Goal: Transaction & Acquisition: Purchase product/service

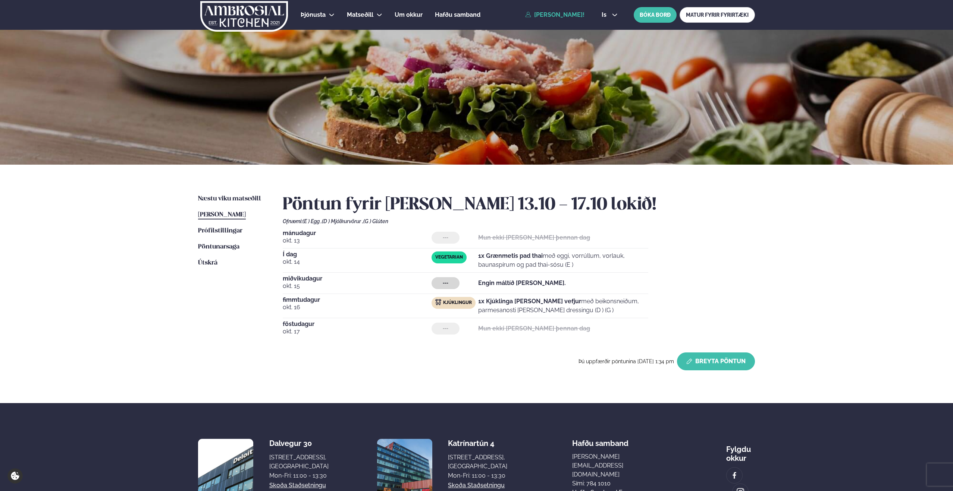
click at [710, 362] on button "Breyta Pöntun" at bounding box center [716, 362] width 78 height 18
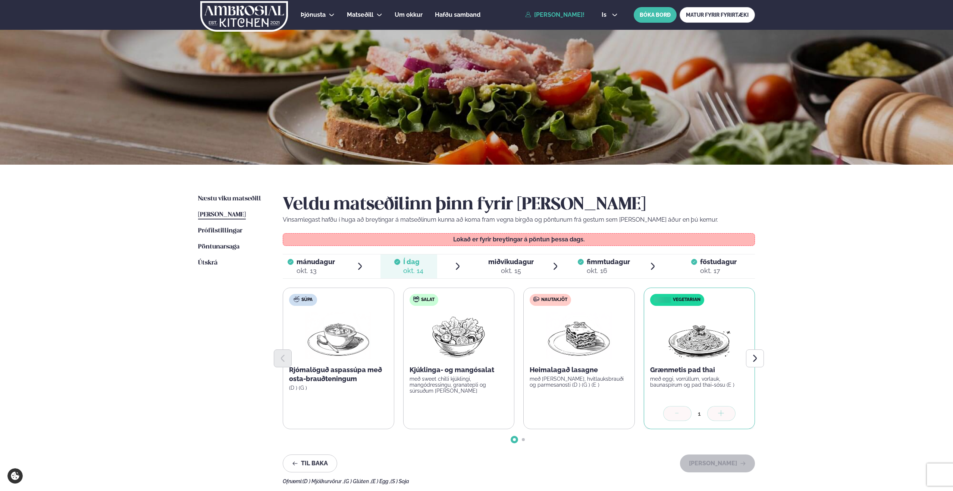
click at [510, 264] on span "miðvikudagur" at bounding box center [510, 262] width 45 height 8
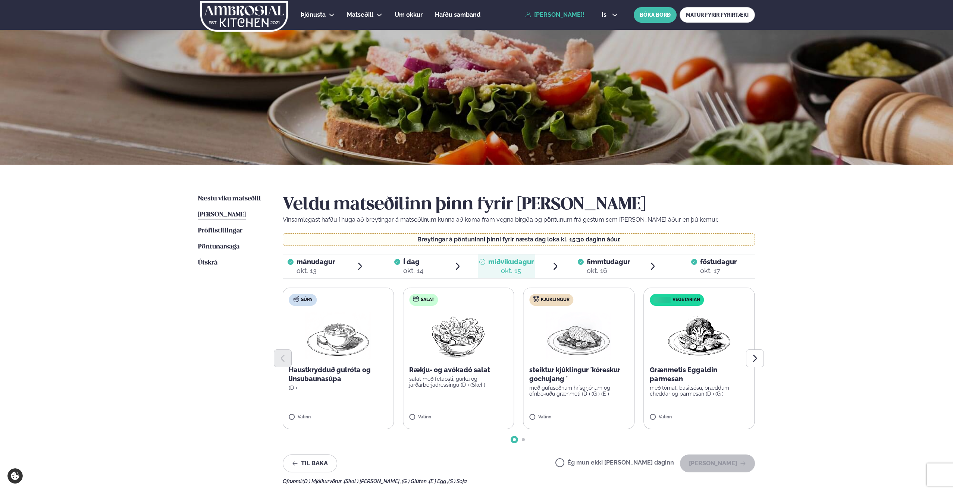
click at [588, 382] on p "steiktur kjúklingur ´kóreskur gochujang ´" at bounding box center [578, 375] width 99 height 18
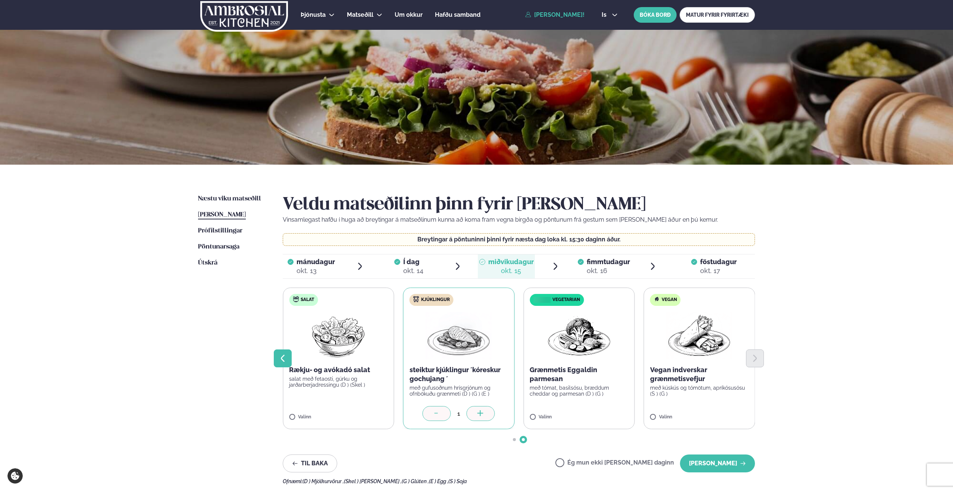
click at [282, 355] on icon "Previous slide" at bounding box center [282, 358] width 9 height 9
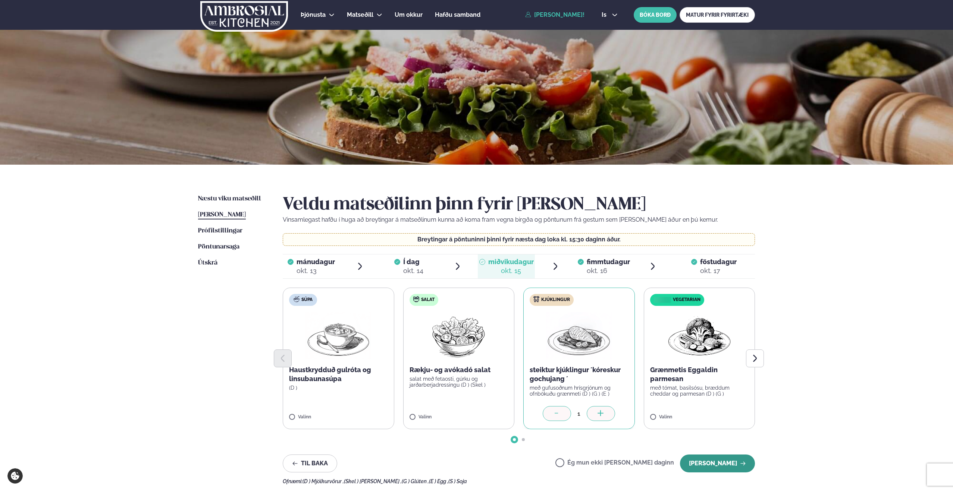
click at [736, 460] on button "[PERSON_NAME]" at bounding box center [717, 464] width 75 height 18
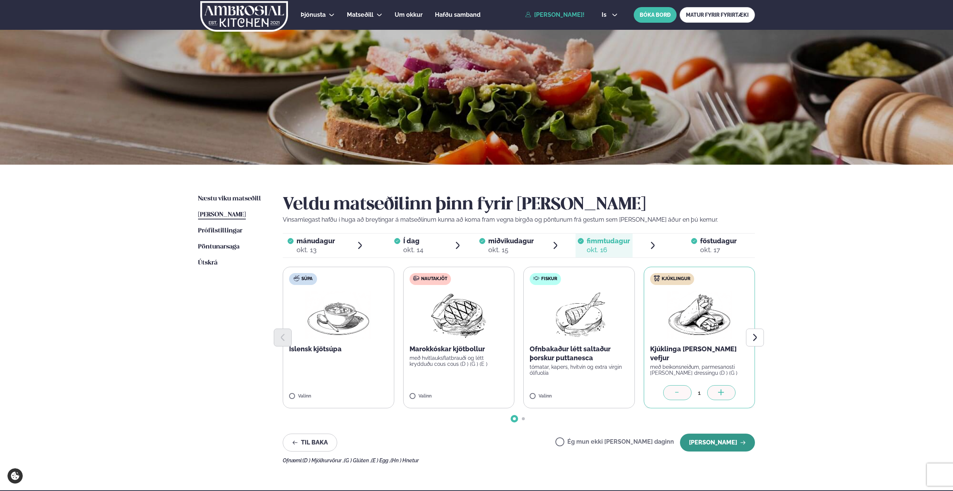
click at [715, 441] on button "[PERSON_NAME]" at bounding box center [717, 443] width 75 height 18
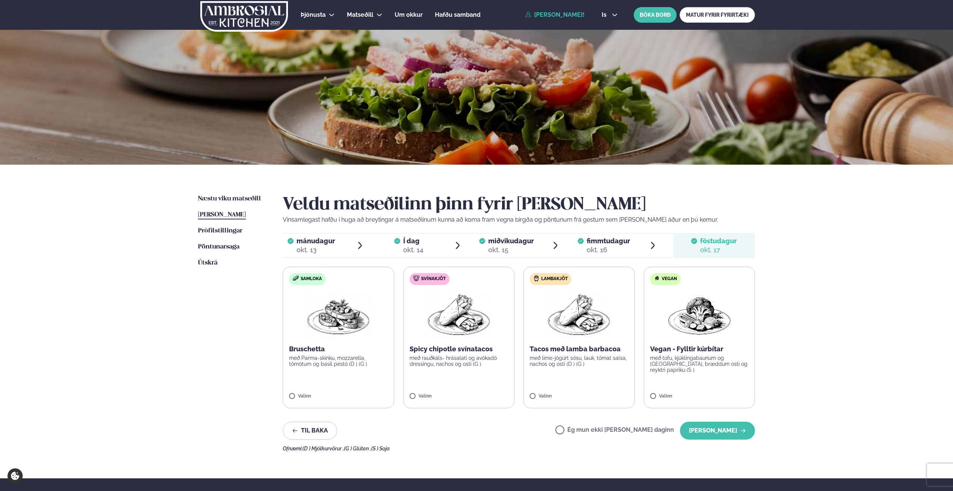
click at [715, 441] on div "Veldu matseðilinn þinn fyrir [PERSON_NAME] Vinsamlegast hafðu í huga að breytin…" at bounding box center [519, 323] width 472 height 257
click at [719, 435] on button "[PERSON_NAME]" at bounding box center [717, 431] width 75 height 18
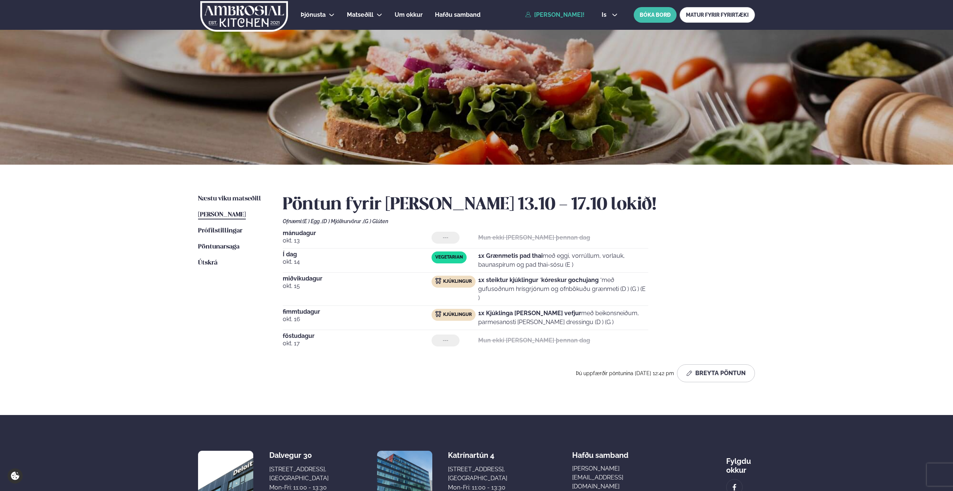
click at [739, 282] on div "[DATE] --- Mun ekki [PERSON_NAME] þennan dag Í dag [DATE] Vegetarian 1x Grænmet…" at bounding box center [519, 290] width 472 height 121
